Goal: Task Accomplishment & Management: Manage account settings

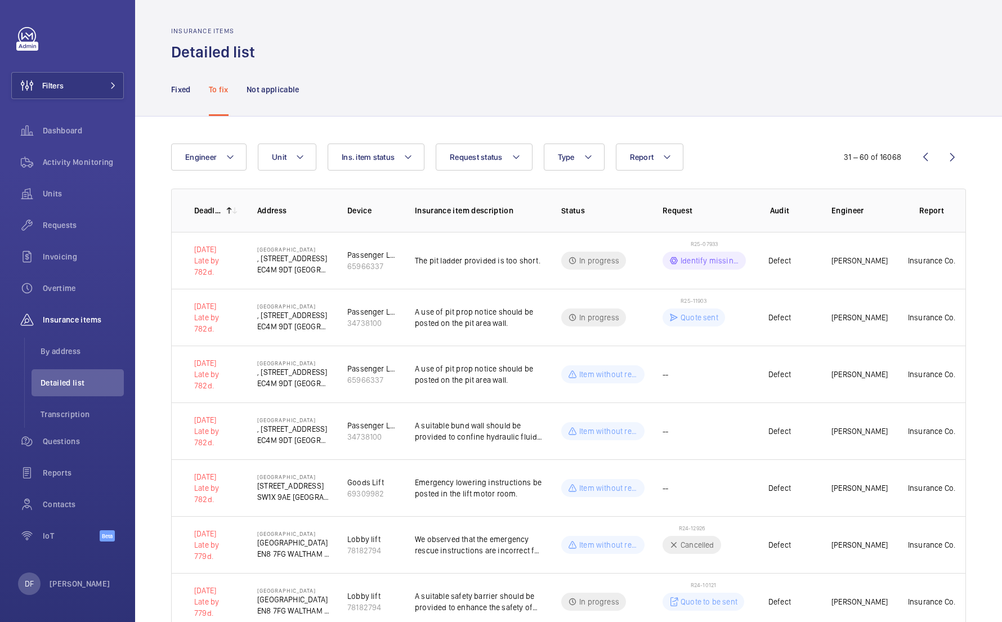
scroll to position [913, 0]
click at [72, 293] on span "Overtime" at bounding box center [83, 288] width 81 height 11
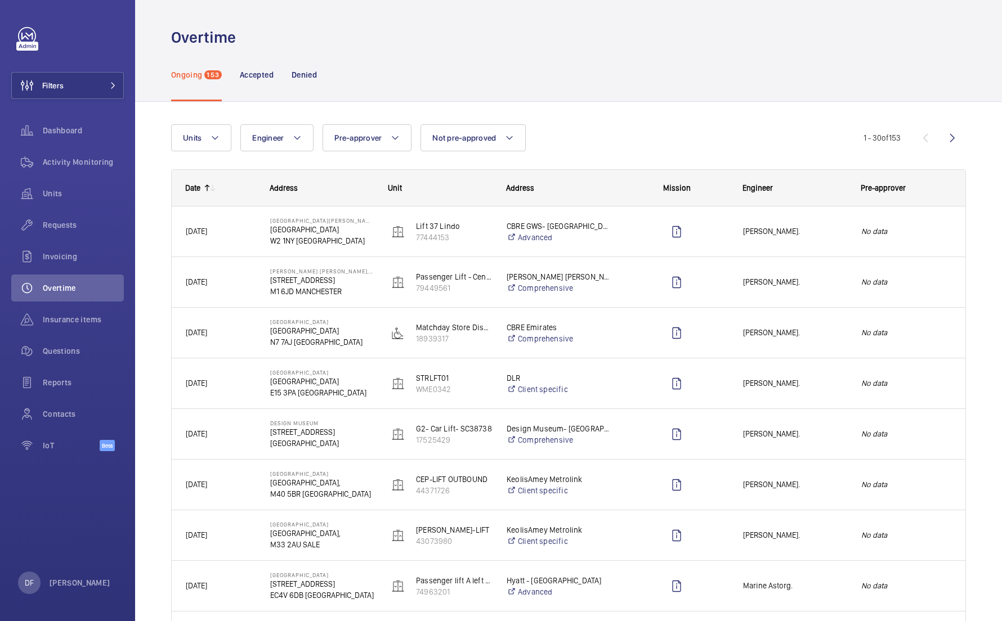
click at [201, 191] on div at bounding box center [208, 187] width 17 height 9
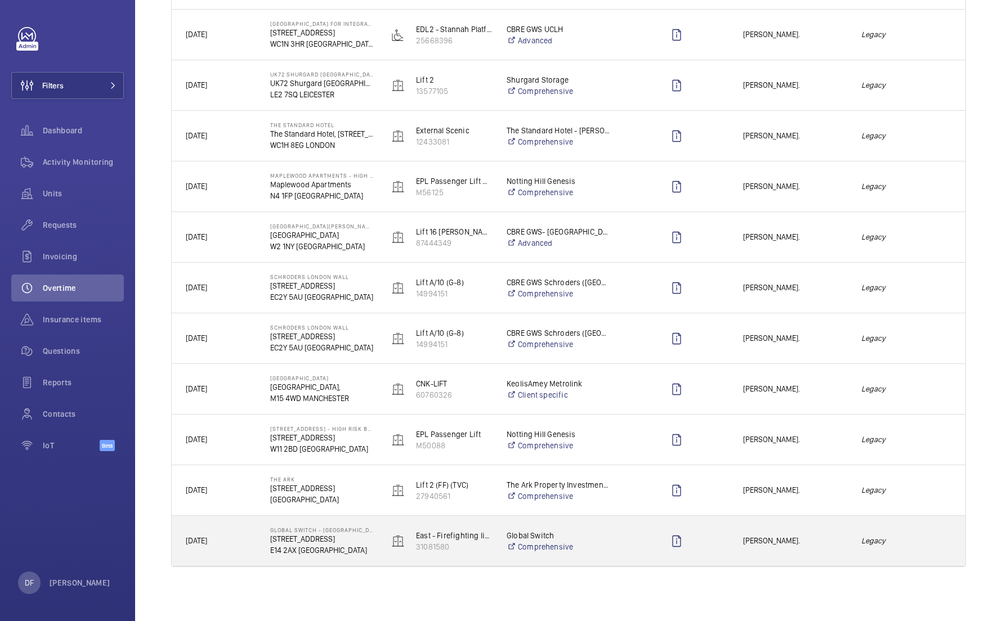
click at [855, 554] on div "Legacy" at bounding box center [906, 540] width 117 height 35
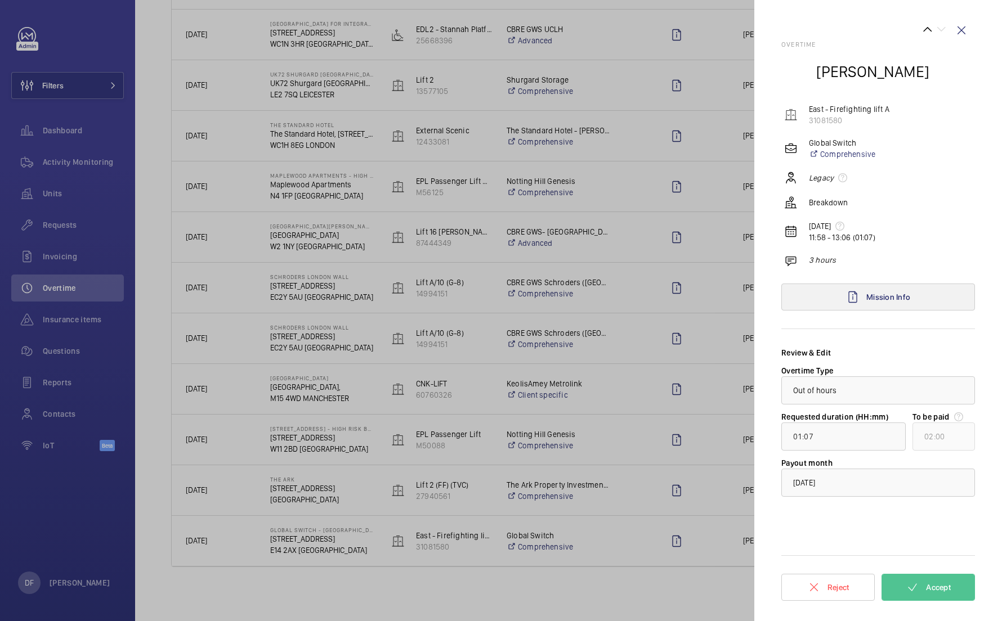
click at [894, 298] on span "Mission Info" at bounding box center [888, 297] width 44 height 9
